Goal: Information Seeking & Learning: Learn about a topic

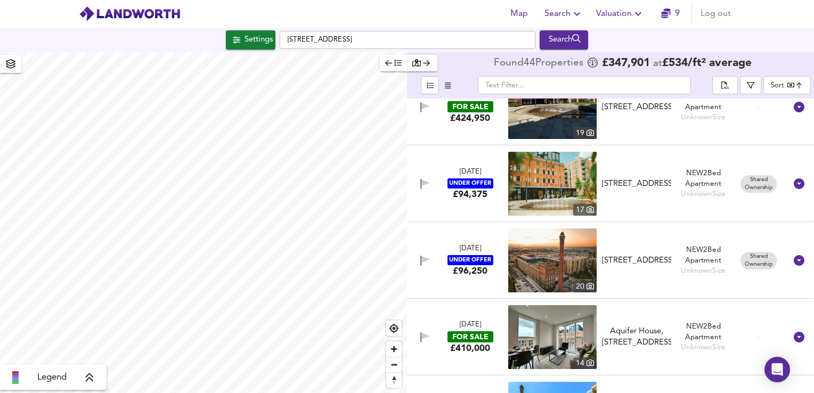
scroll to position [2388, 0]
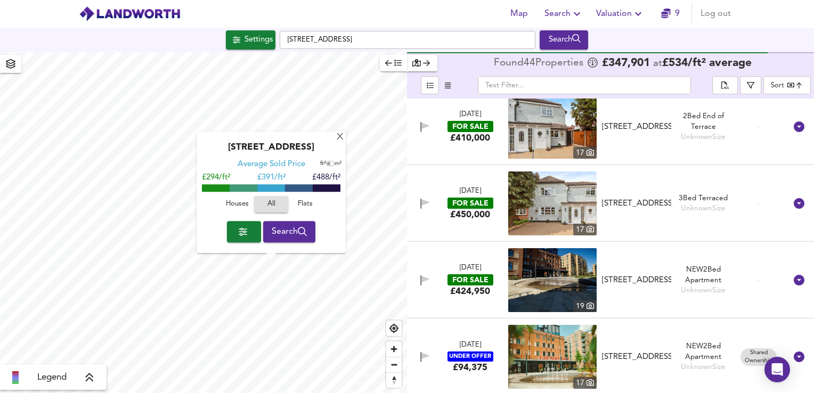
click at [297, 235] on span "Search" at bounding box center [290, 231] width 36 height 15
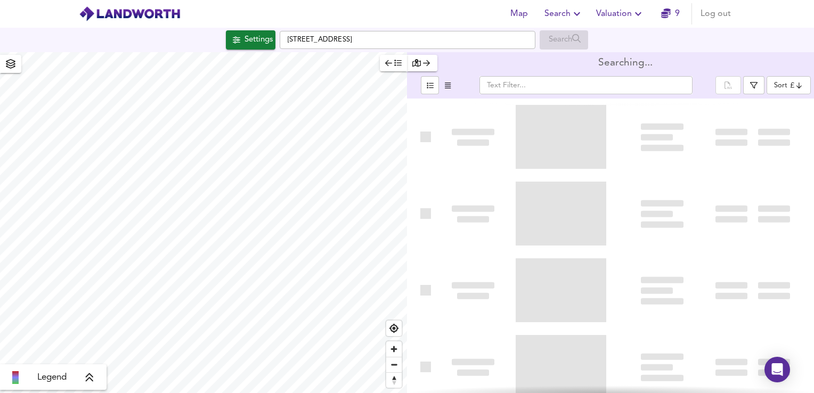
type input "bestdeal"
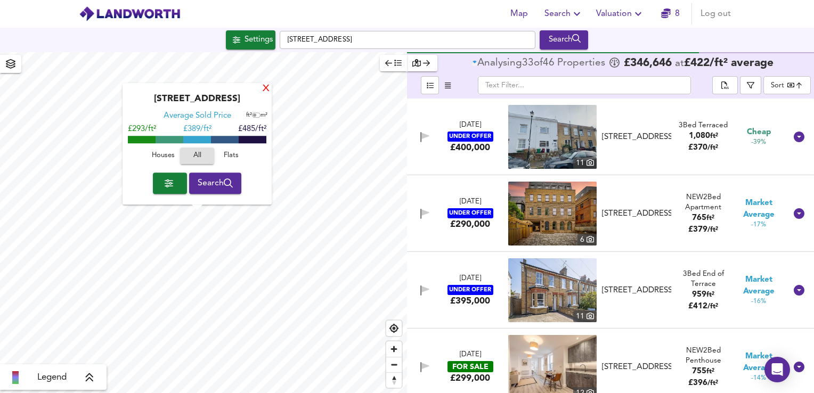
click at [269, 86] on div "X" at bounding box center [266, 89] width 9 height 10
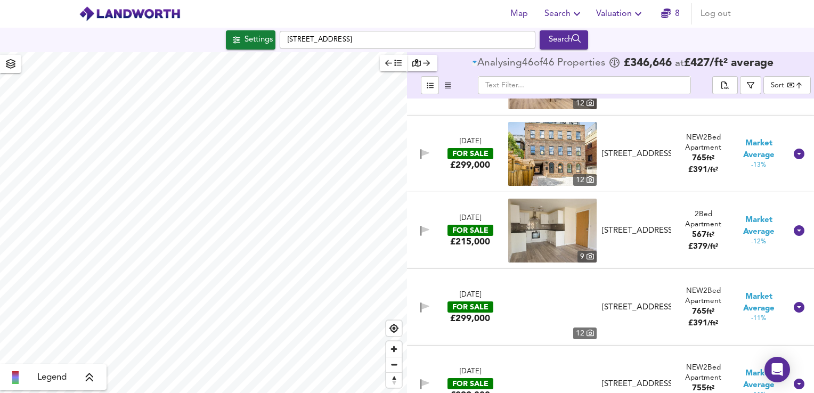
scroll to position [373, 0]
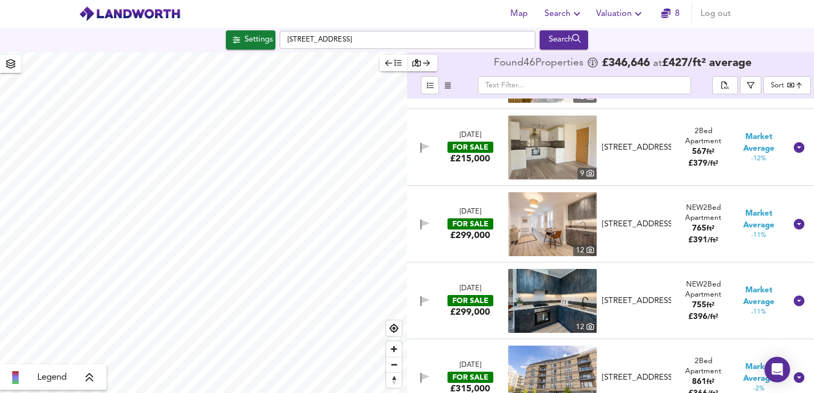
click at [547, 216] on img at bounding box center [552, 224] width 88 height 64
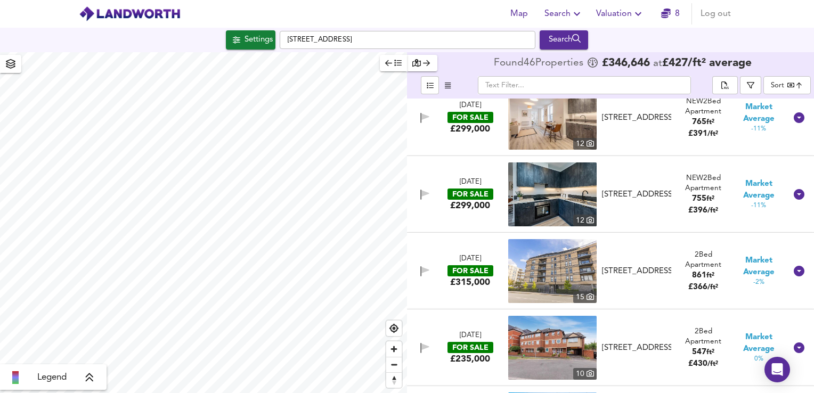
scroll to position [639, 0]
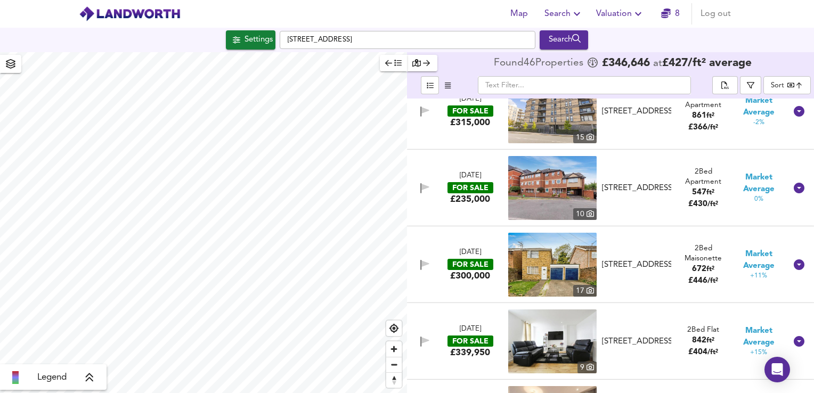
click at [544, 345] on img at bounding box center [552, 342] width 88 height 64
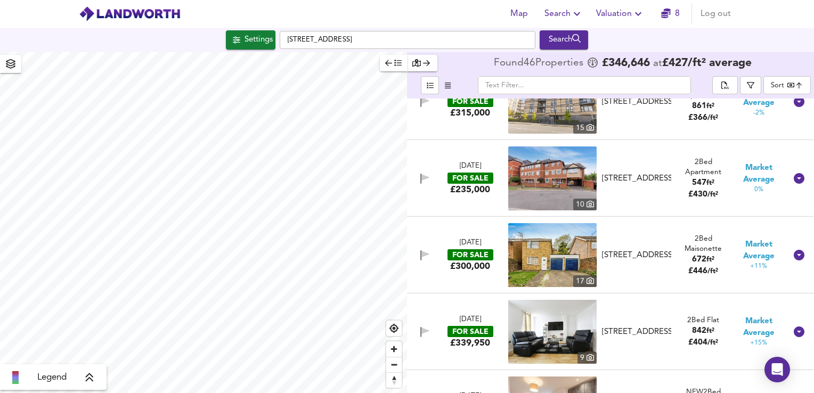
scroll to position [0, 0]
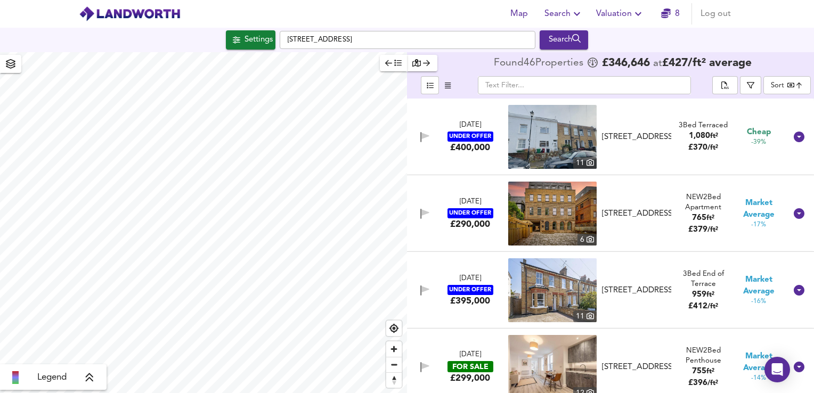
click at [554, 120] on img at bounding box center [552, 137] width 88 height 64
click at [576, 210] on img at bounding box center [552, 214] width 88 height 64
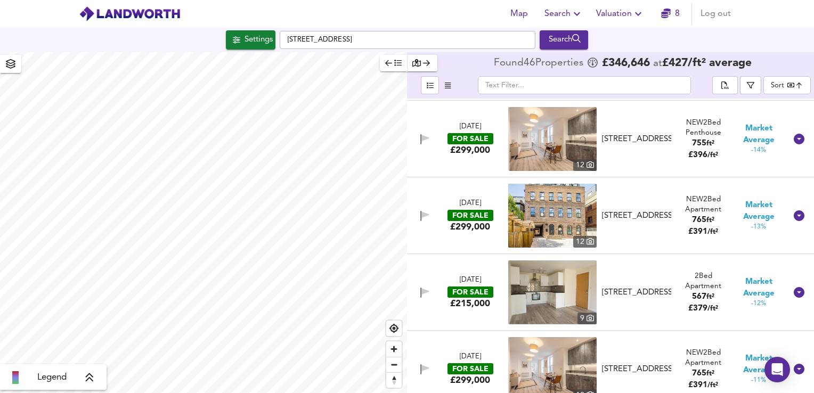
scroll to position [373, 0]
